Goal: Information Seeking & Learning: Learn about a topic

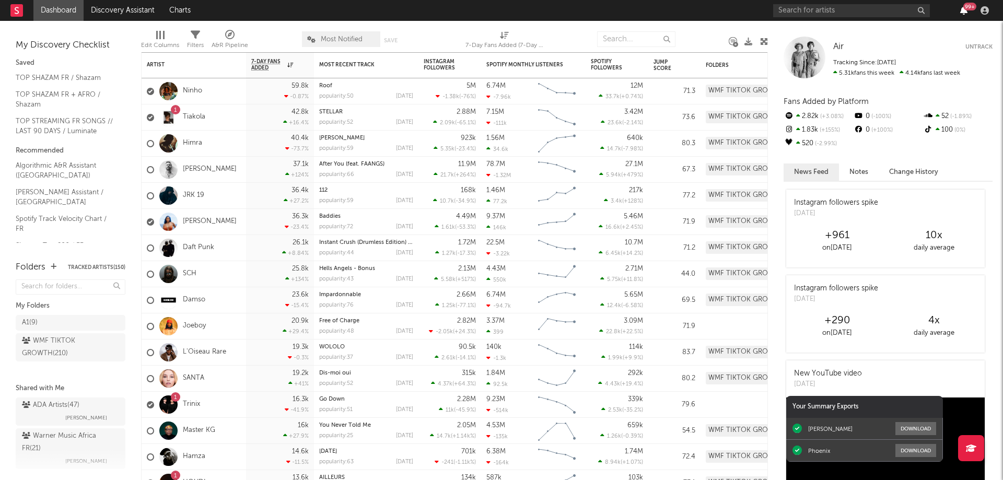
click at [964, 10] on icon "button" at bounding box center [963, 10] width 7 height 8
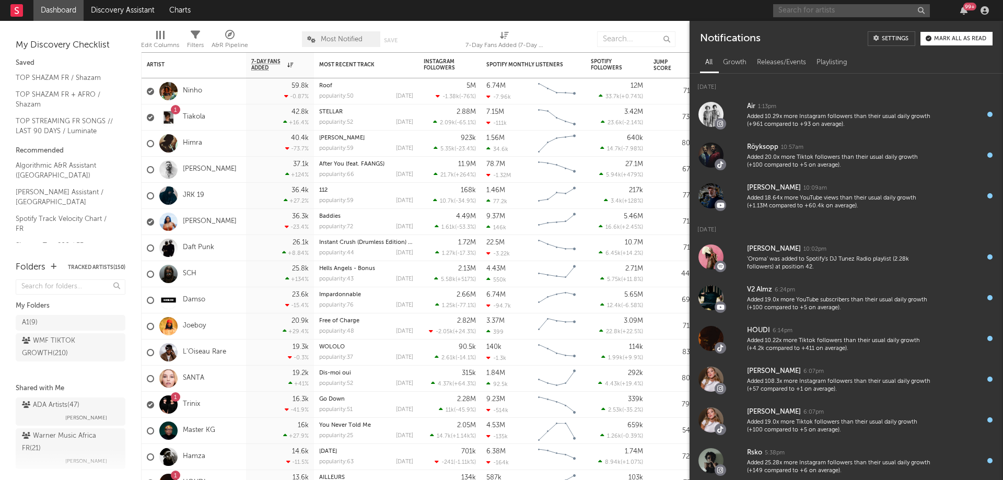
click at [798, 10] on input "text" at bounding box center [851, 10] width 157 height 13
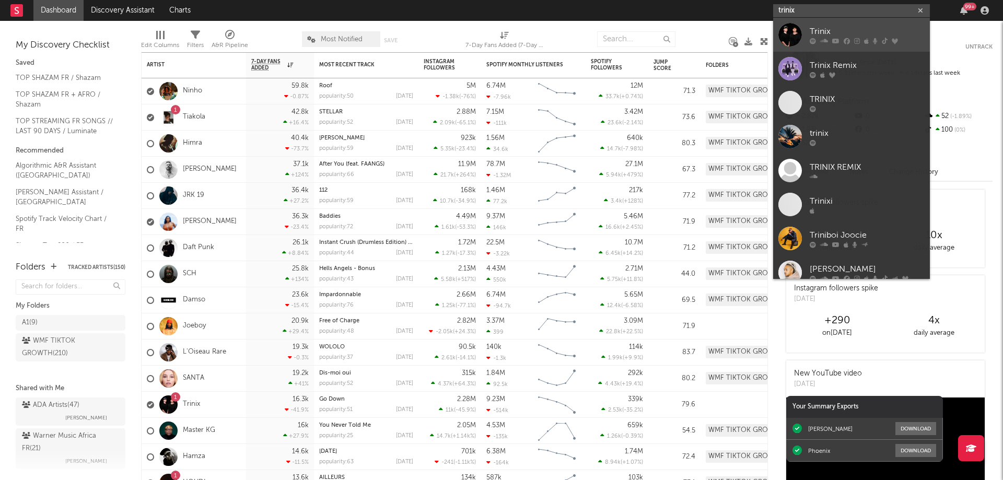
type input "trinix"
click at [827, 30] on div "Trinix" at bounding box center [867, 31] width 115 height 13
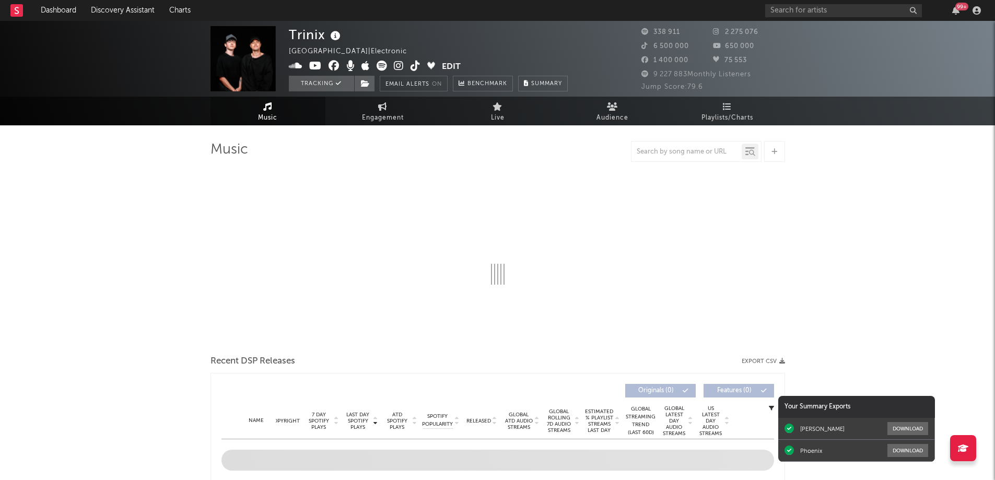
select select "6m"
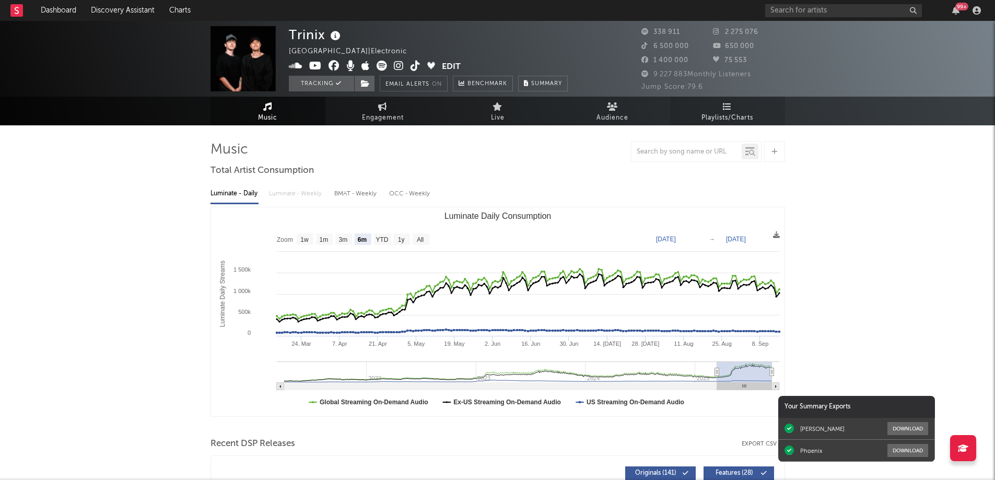
click at [736, 112] on span "Playlists/Charts" at bounding box center [728, 118] width 52 height 13
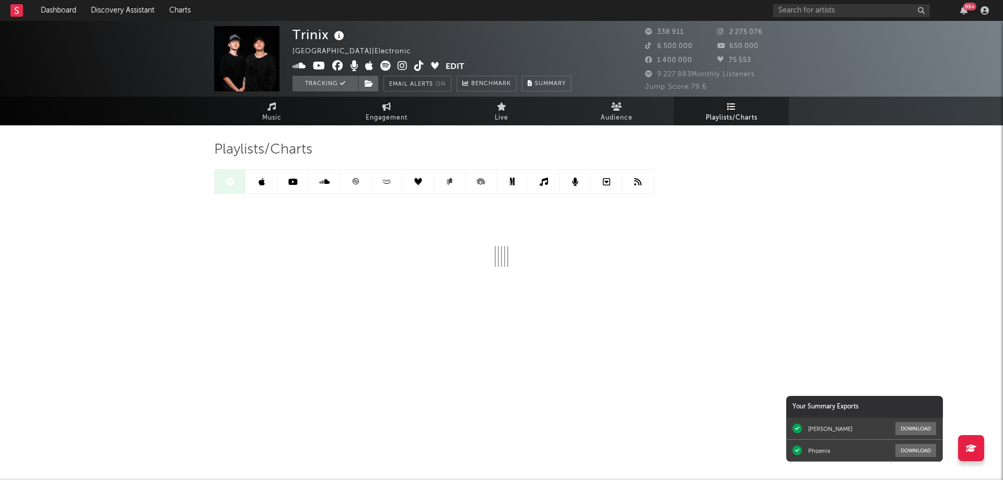
click at [353, 182] on icon at bounding box center [356, 181] width 6 height 6
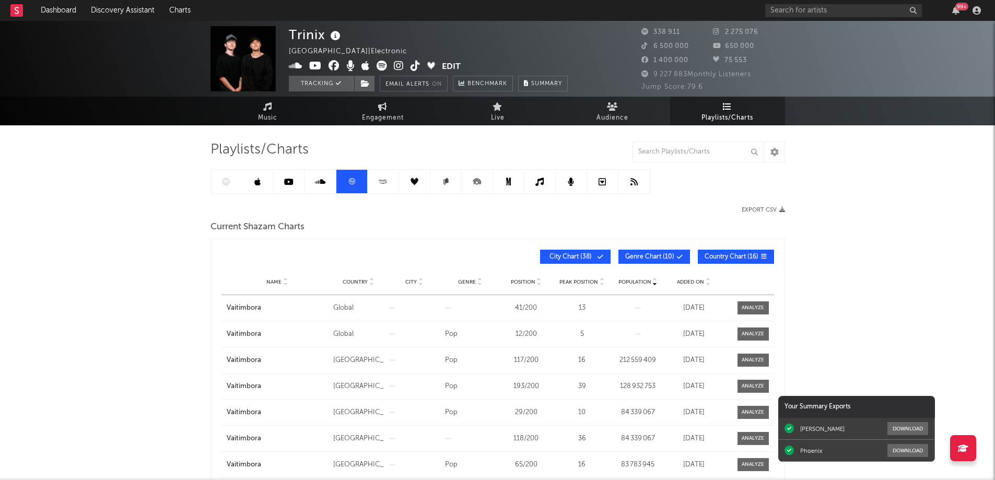
click at [698, 283] on span "Added On" at bounding box center [690, 282] width 27 height 6
click at [228, 184] on icon at bounding box center [226, 182] width 8 height 8
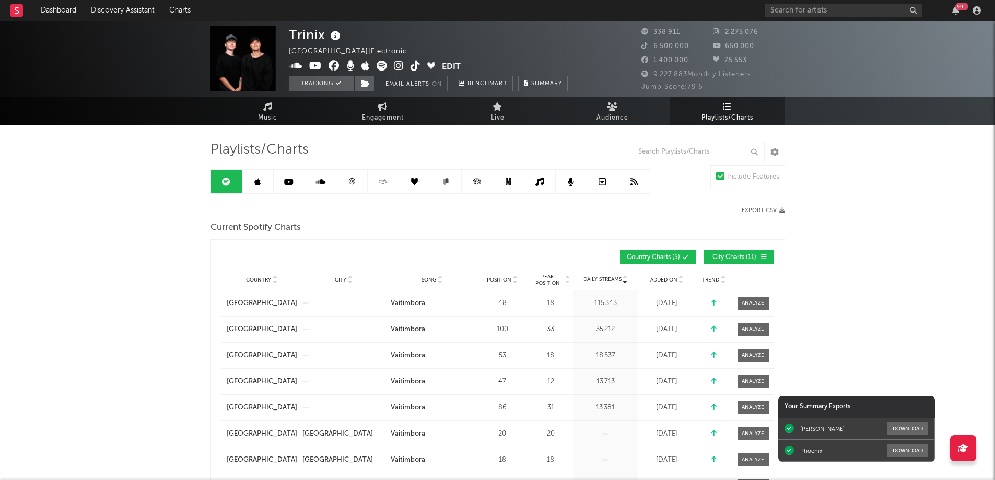
click at [668, 283] on div "Added On" at bounding box center [667, 280] width 52 height 8
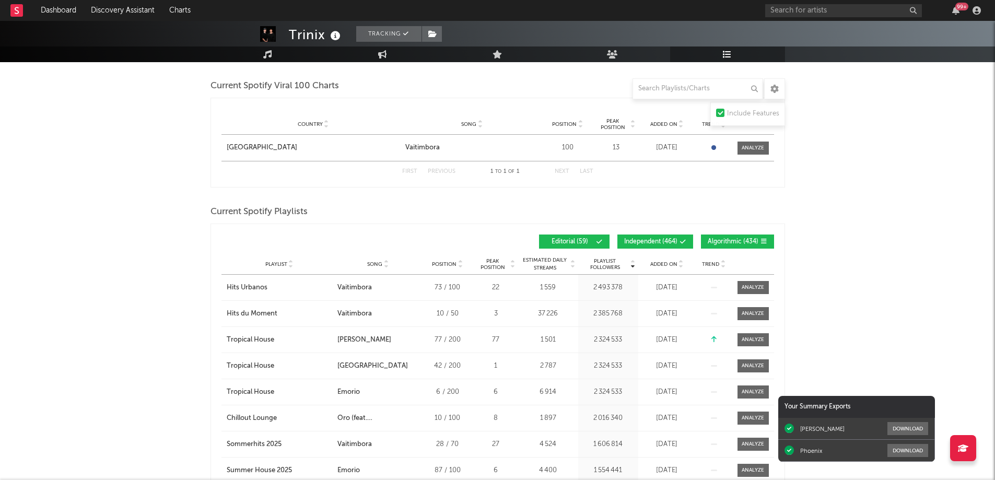
scroll to position [522, 0]
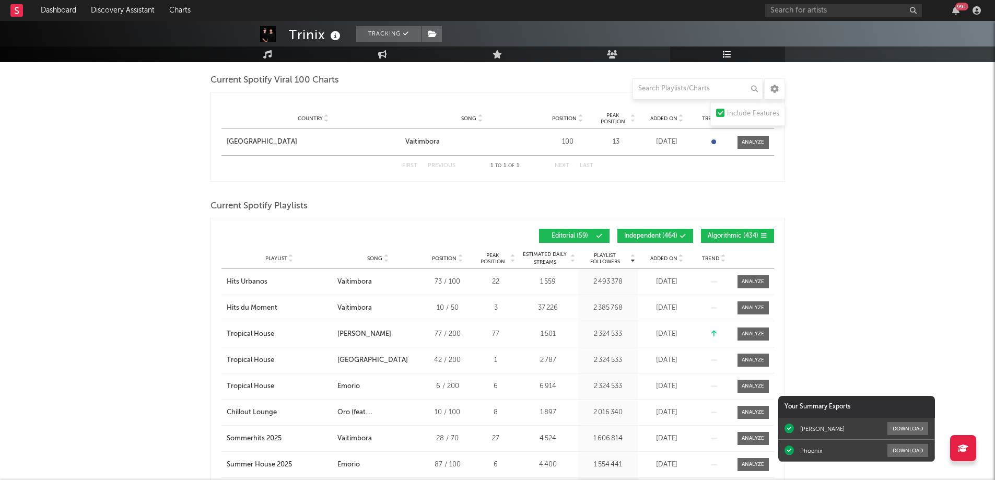
click at [666, 256] on span "Added On" at bounding box center [663, 258] width 27 height 6
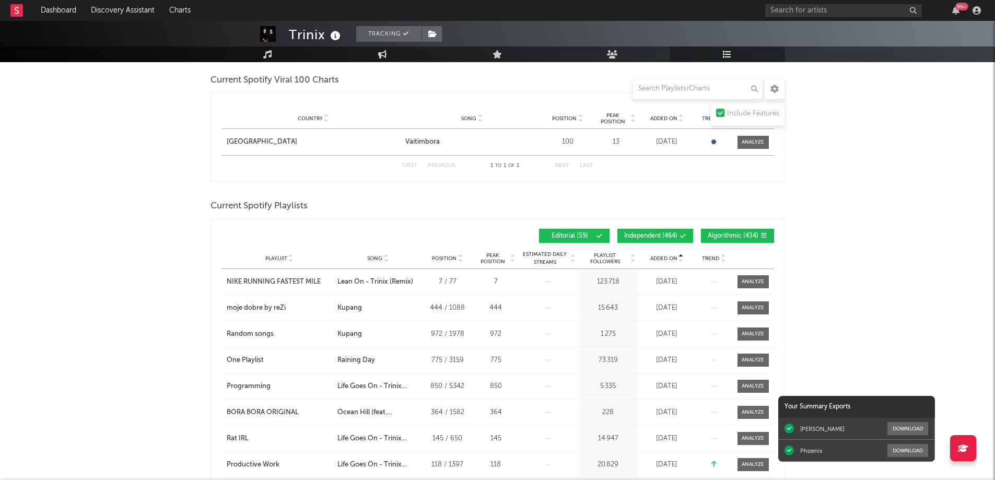
click at [666, 256] on span "Added On" at bounding box center [663, 258] width 27 height 6
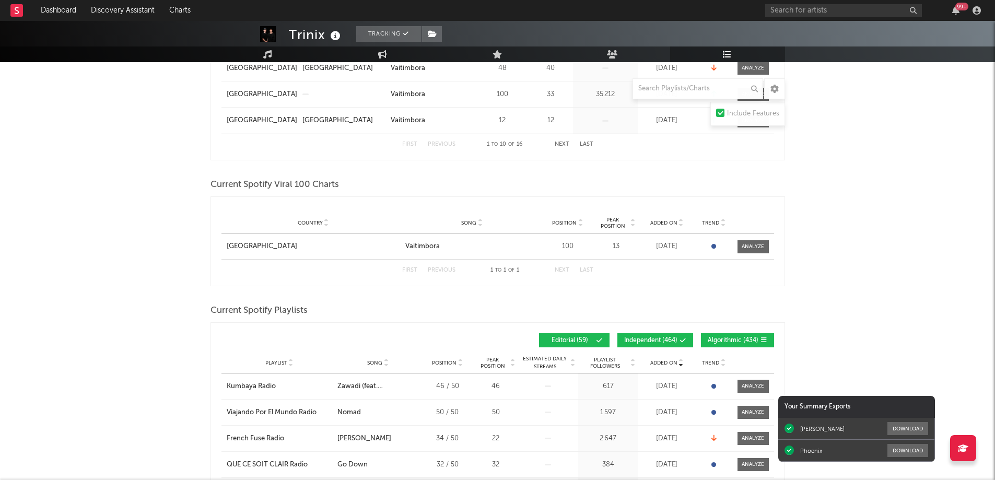
scroll to position [0, 0]
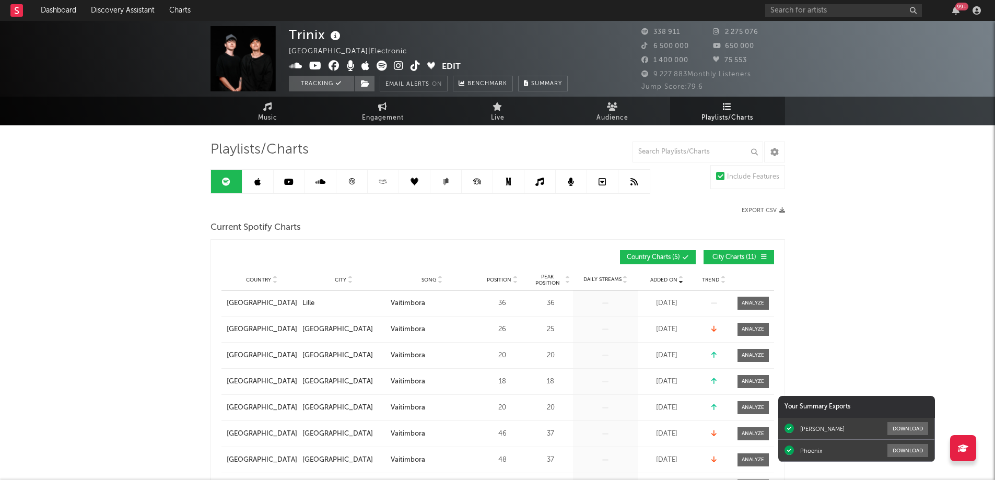
click at [257, 182] on icon at bounding box center [257, 182] width 6 height 8
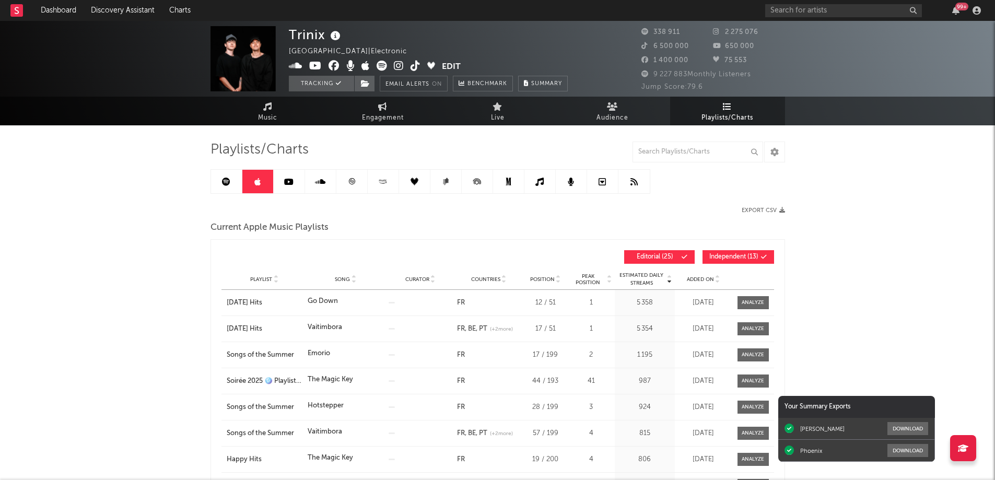
click at [690, 283] on div "Added On" at bounding box center [703, 279] width 52 height 8
click at [275, 303] on div "New Music Mix" at bounding box center [265, 303] width 76 height 10
click at [359, 182] on link at bounding box center [351, 182] width 31 height 24
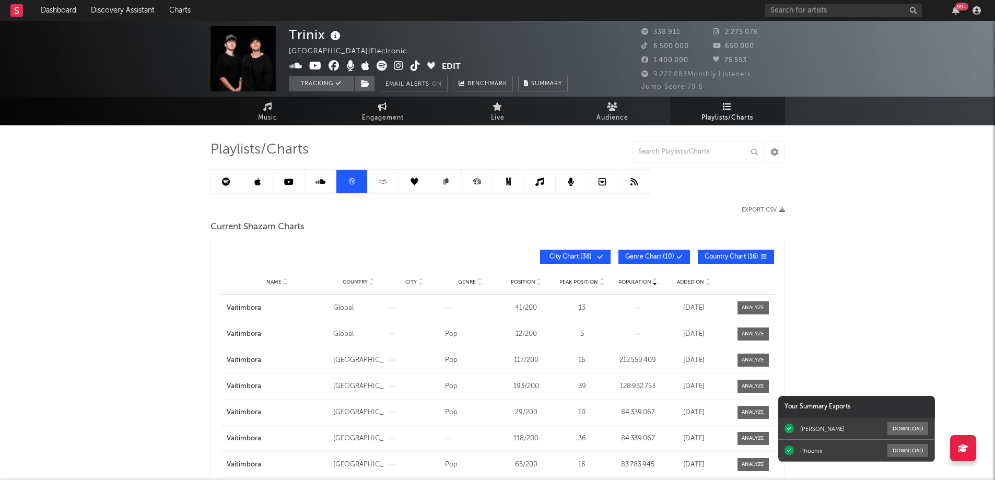
click at [691, 278] on div "Added On" at bounding box center [694, 282] width 51 height 8
click at [954, 13] on icon "button" at bounding box center [955, 10] width 7 height 8
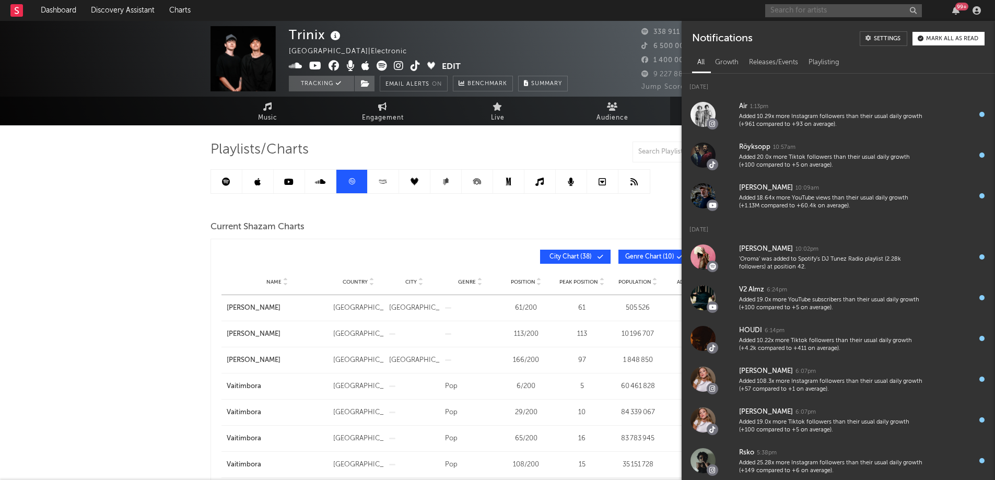
click at [808, 11] on input "text" at bounding box center [843, 10] width 157 height 13
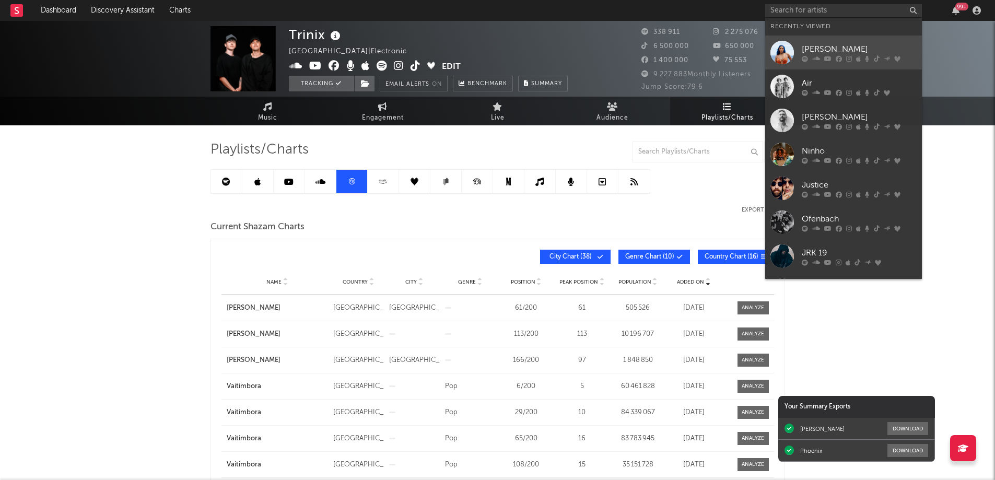
click at [815, 47] on div "[PERSON_NAME]" at bounding box center [859, 49] width 115 height 13
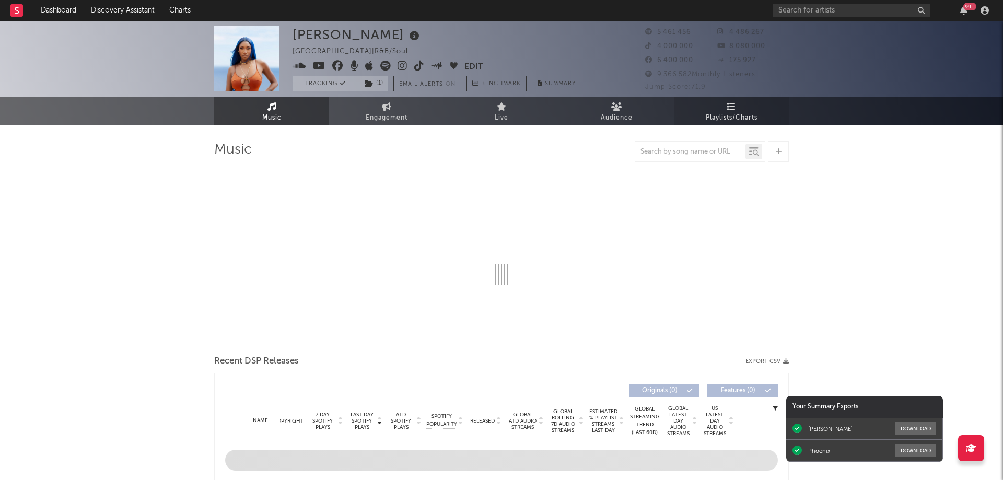
select select "6m"
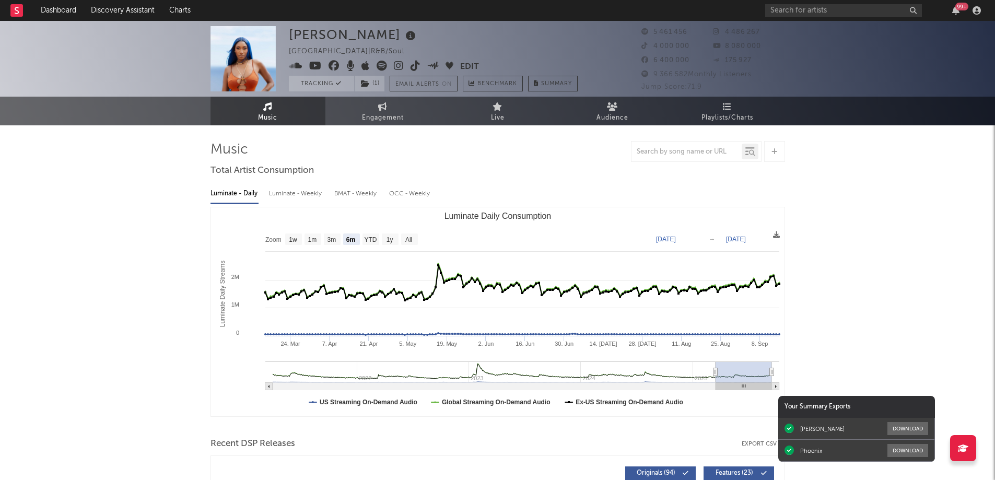
select select "6m"
click at [722, 112] on span "Playlists/Charts" at bounding box center [728, 118] width 52 height 13
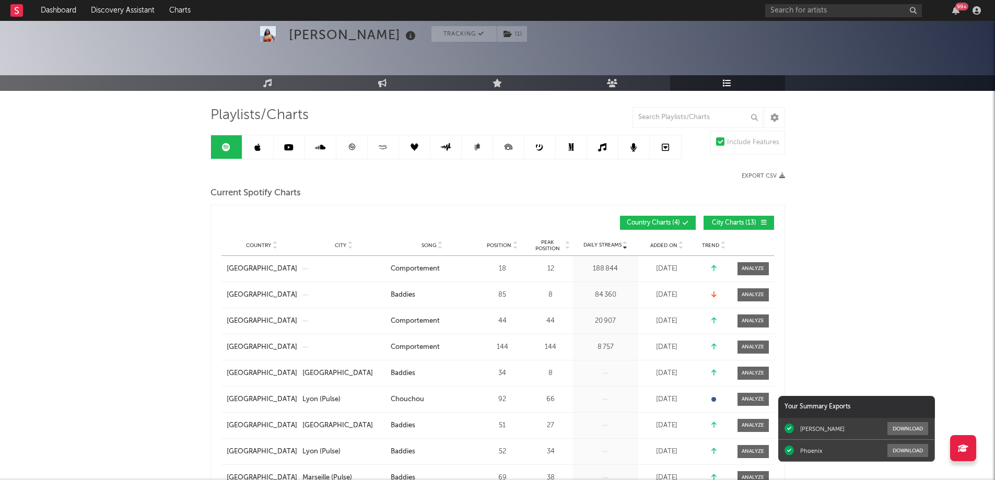
scroll to position [52, 0]
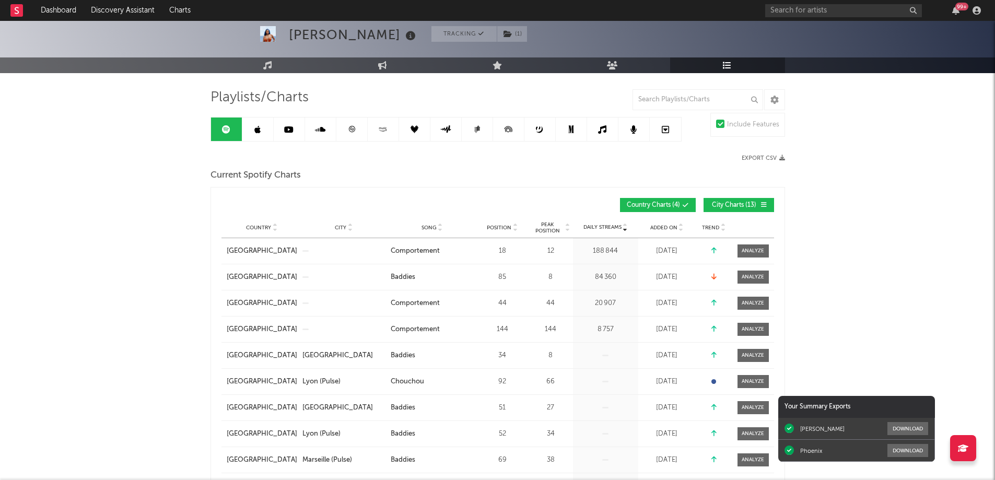
click at [657, 221] on div "Country City Song Position Peak Position Estimated Daily Streams Playlist Follo…" at bounding box center [497, 227] width 553 height 21
click at [660, 228] on span "Added On" at bounding box center [663, 228] width 27 height 6
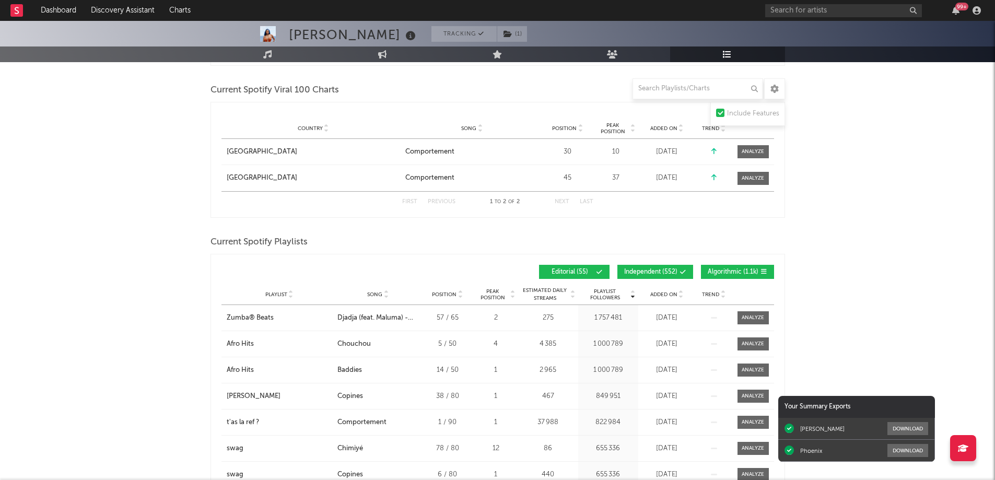
scroll to position [627, 0]
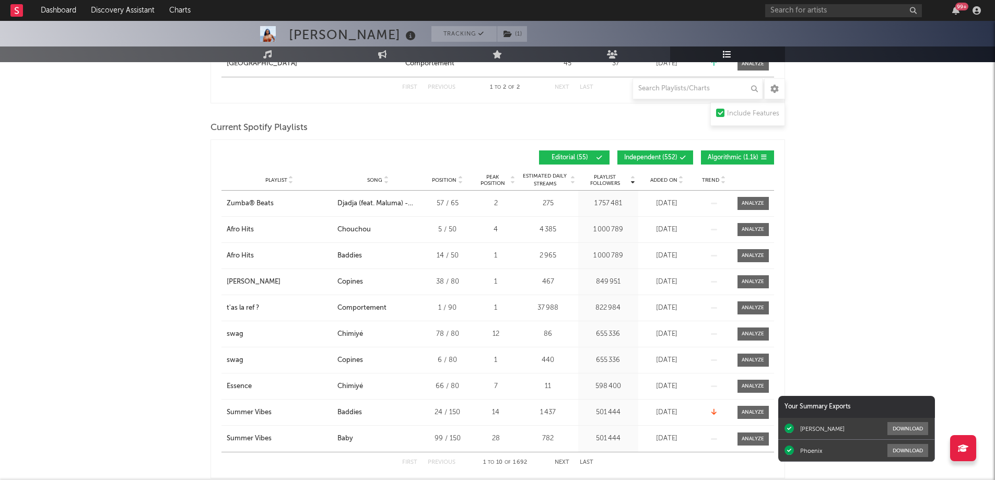
click at [665, 181] on span "Added On" at bounding box center [663, 180] width 27 height 6
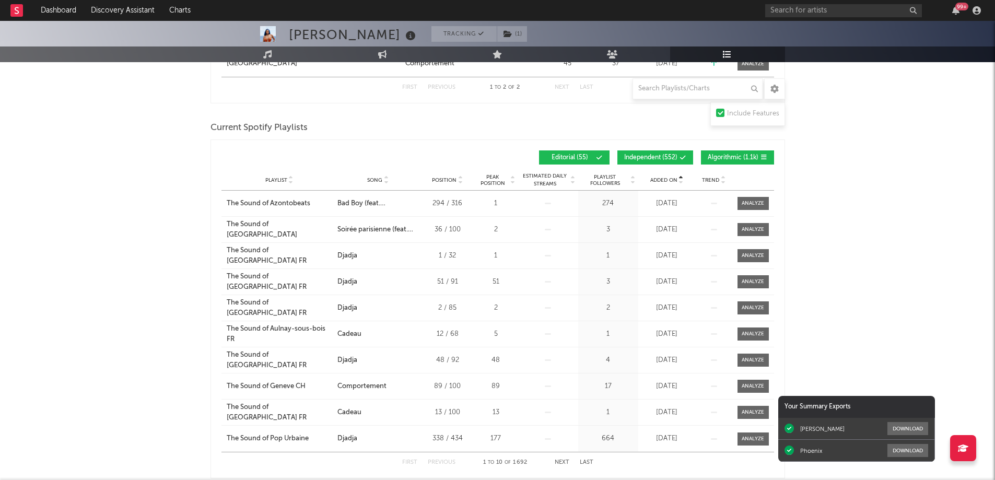
click at [665, 181] on span "Added On" at bounding box center [663, 180] width 27 height 6
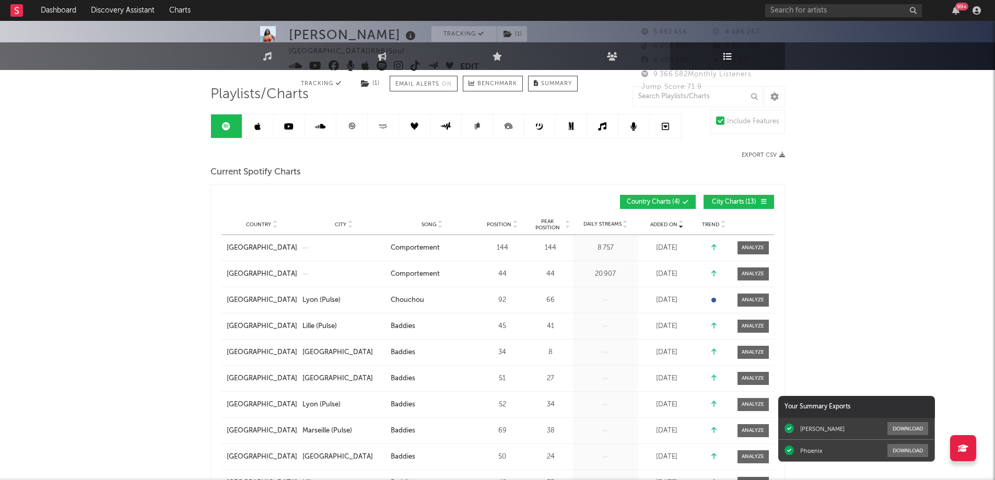
scroll to position [0, 0]
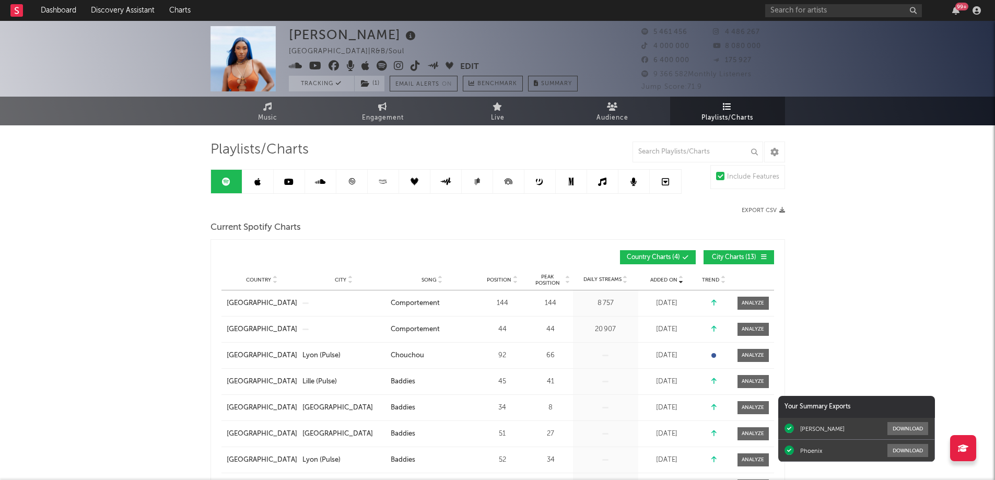
click at [352, 179] on icon at bounding box center [352, 182] width 8 height 8
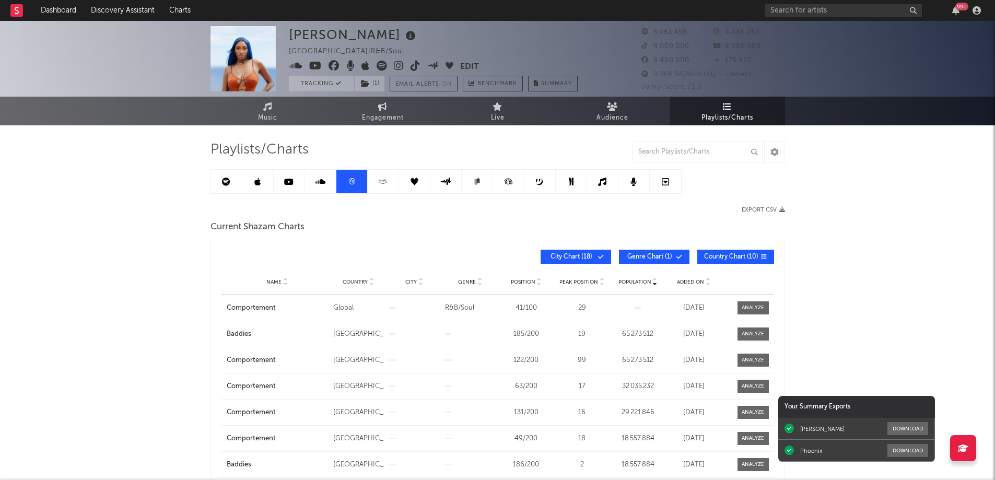
click at [262, 186] on link at bounding box center [257, 182] width 31 height 24
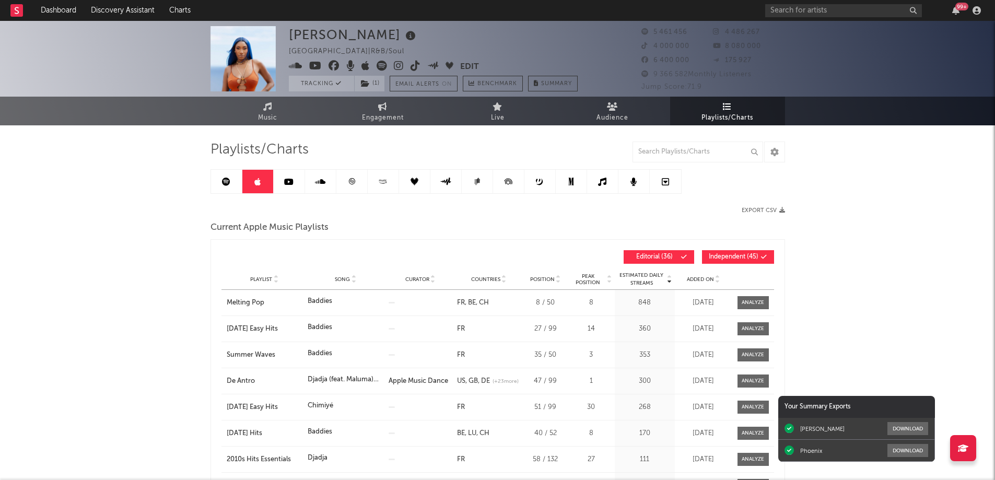
click at [703, 282] on span "Added On" at bounding box center [700, 279] width 27 height 6
click at [705, 279] on span "Added On" at bounding box center [700, 279] width 27 height 6
click at [696, 153] on input "text" at bounding box center [698, 152] width 131 height 21
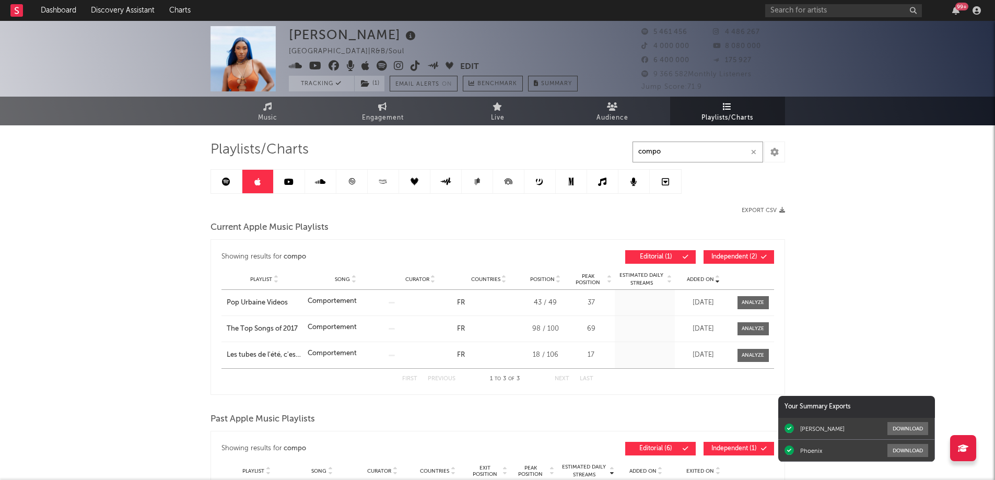
type input "compo"
click at [290, 183] on icon at bounding box center [288, 182] width 9 height 8
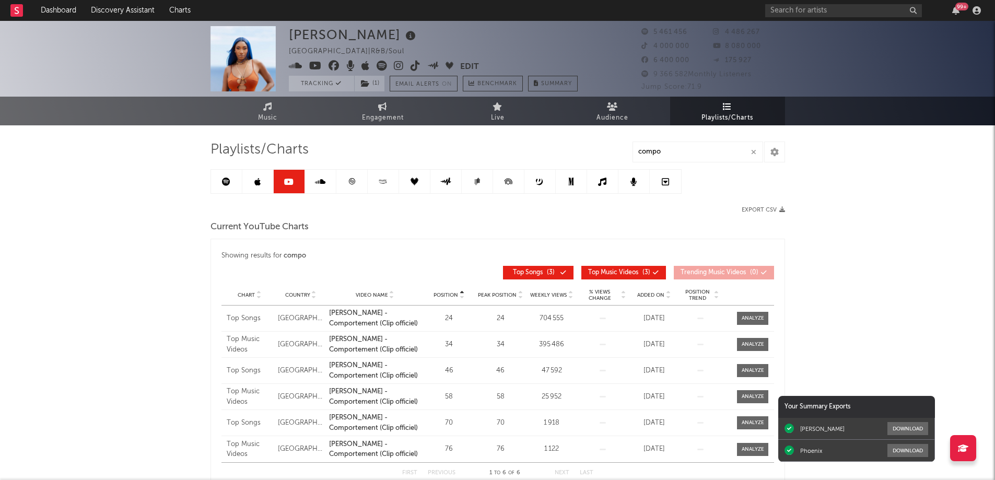
click at [389, 183] on link at bounding box center [383, 182] width 31 height 24
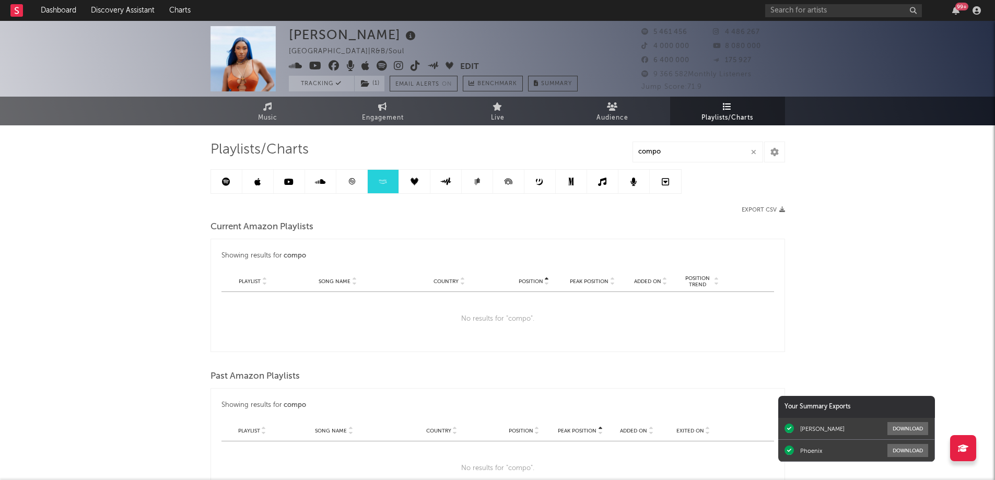
click at [411, 180] on icon at bounding box center [415, 182] width 8 height 8
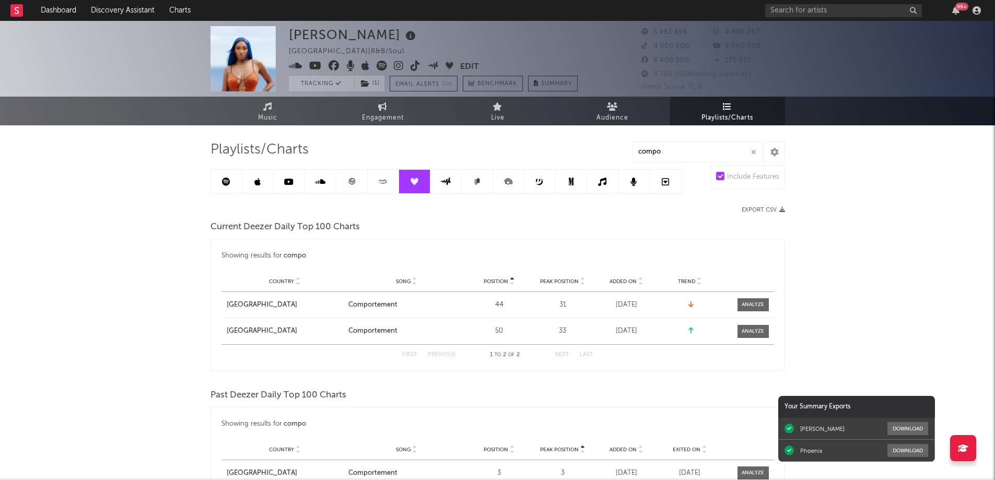
click at [348, 178] on icon at bounding box center [352, 182] width 8 height 8
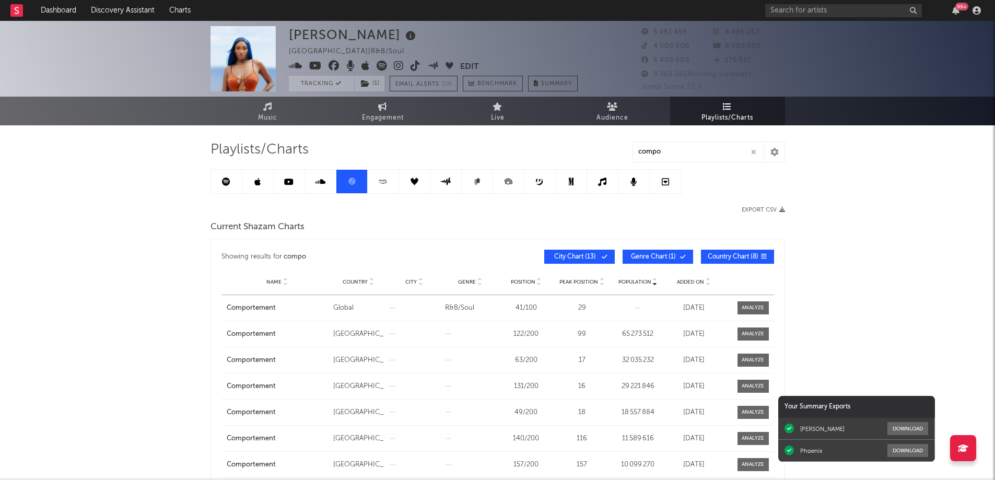
click at [221, 181] on link at bounding box center [226, 182] width 31 height 24
